Goal: Information Seeking & Learning: Check status

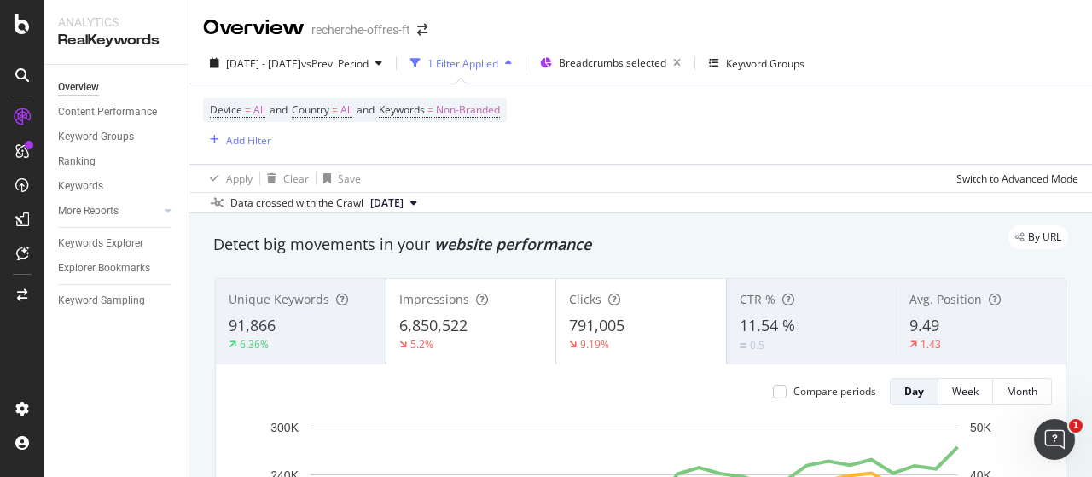
scroll to position [85, 0]
